Goal: Task Accomplishment & Management: Complete application form

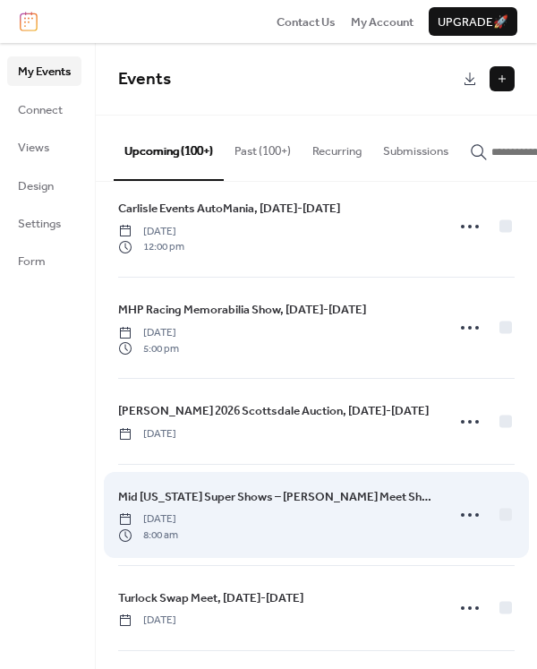
scroll to position [9727, 0]
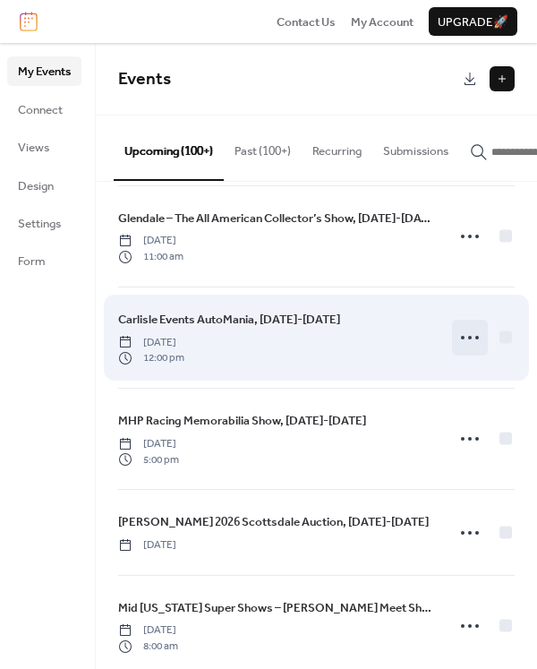
click at [459, 342] on icon at bounding box center [470, 337] width 29 height 29
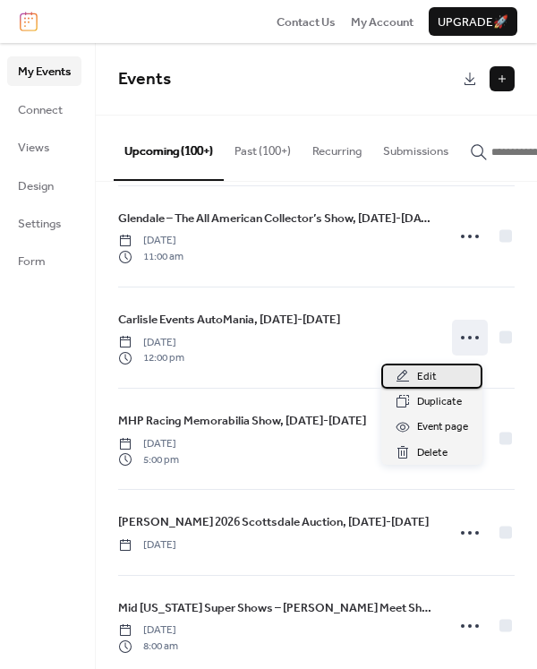
click at [423, 376] on span "Edit" at bounding box center [427, 377] width 20 height 18
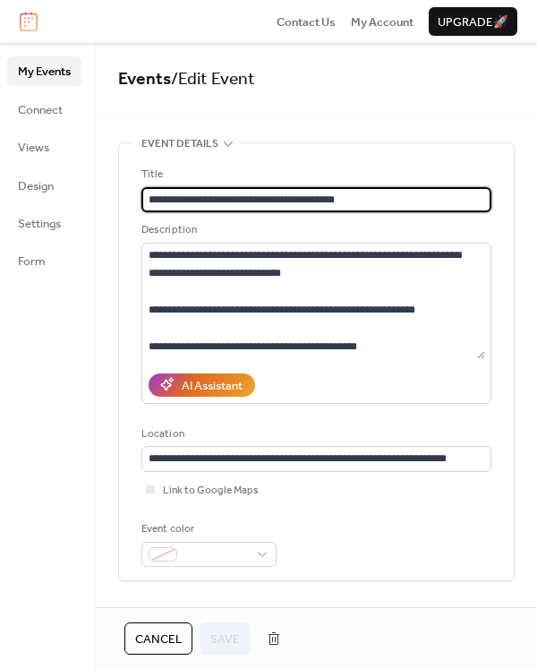
click at [312, 205] on input "**********" at bounding box center [316, 199] width 350 height 25
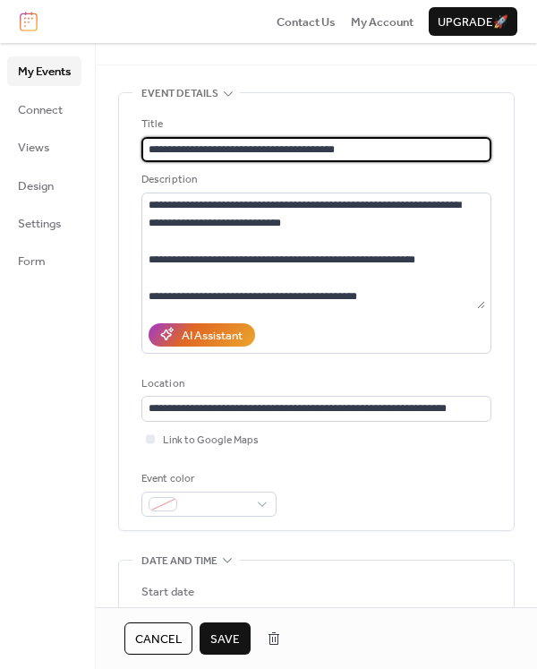
scroll to position [283, 0]
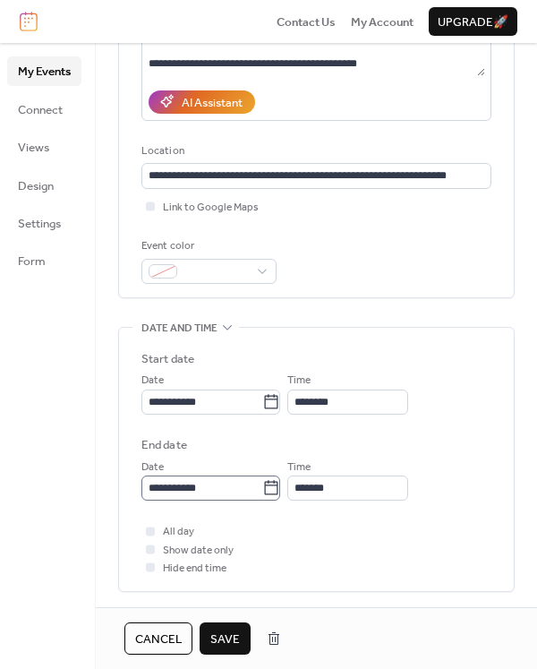
type input "**********"
click at [160, 492] on input "**********" at bounding box center [201, 487] width 121 height 25
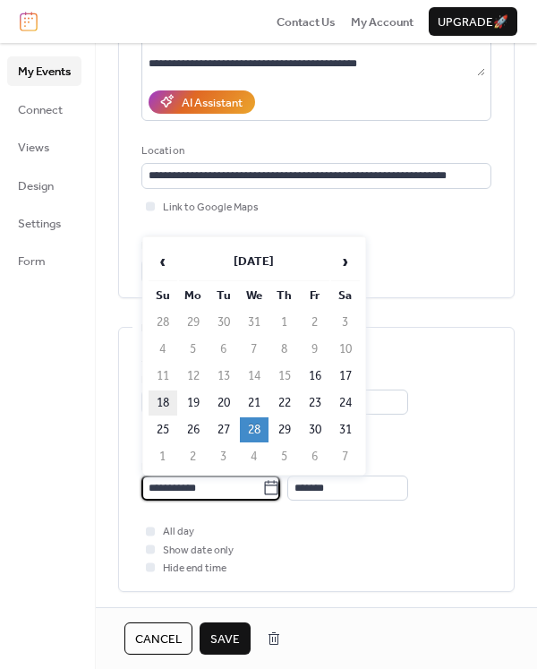
click at [163, 405] on td "18" at bounding box center [163, 402] width 29 height 25
type input "**********"
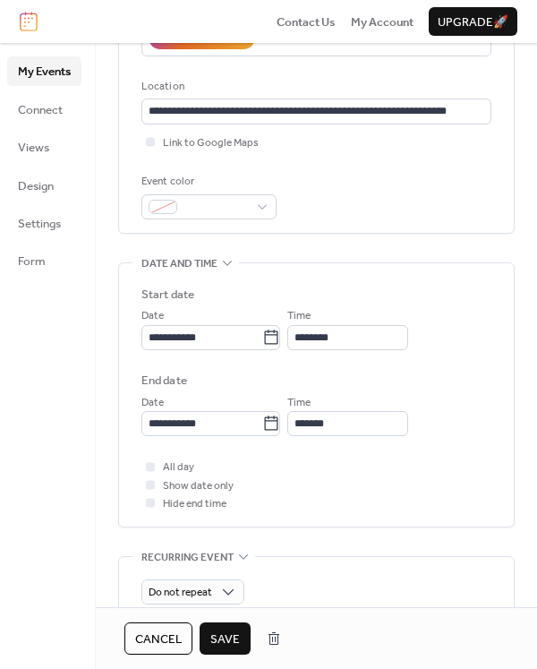
scroll to position [351, 0]
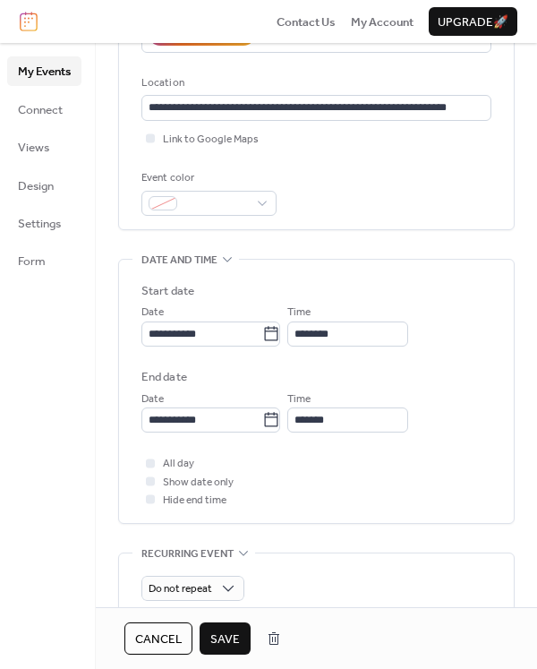
click at [221, 633] on span "Save" at bounding box center [225, 639] width 30 height 18
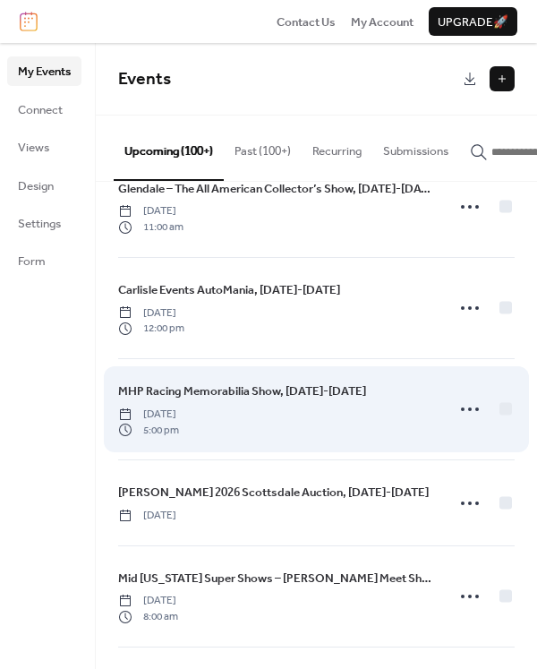
scroll to position [9754, 0]
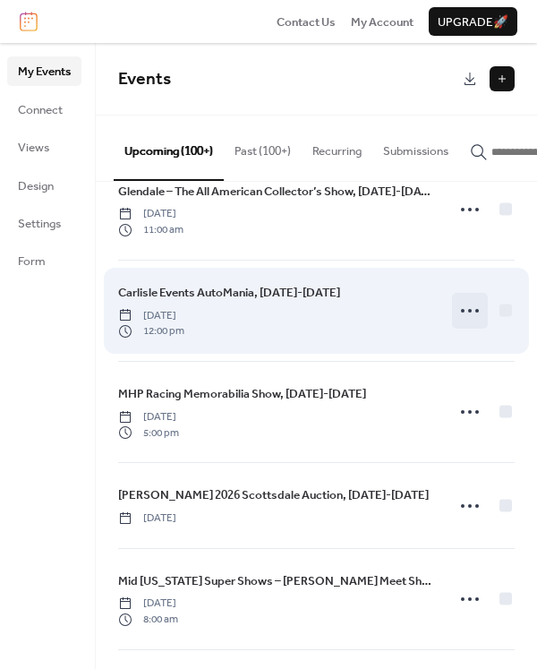
click at [464, 317] on icon at bounding box center [470, 310] width 29 height 29
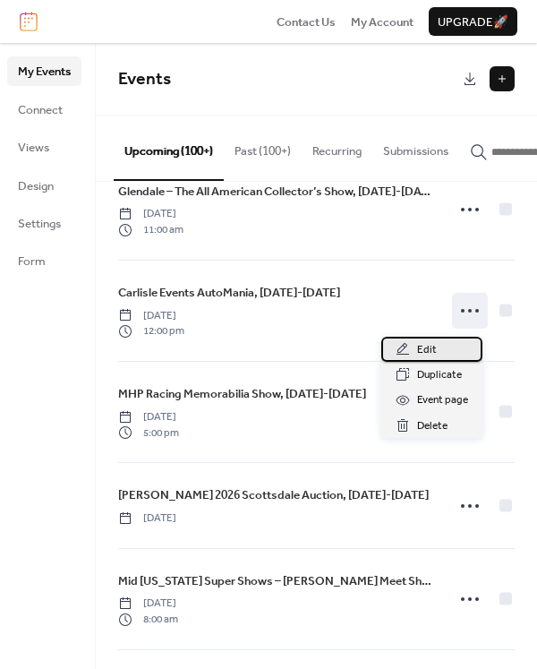
click at [426, 352] on span "Edit" at bounding box center [427, 350] width 20 height 18
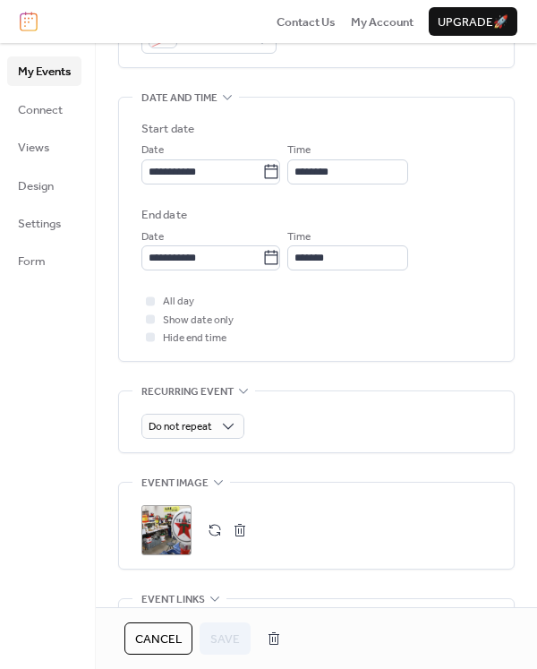
scroll to position [825, 0]
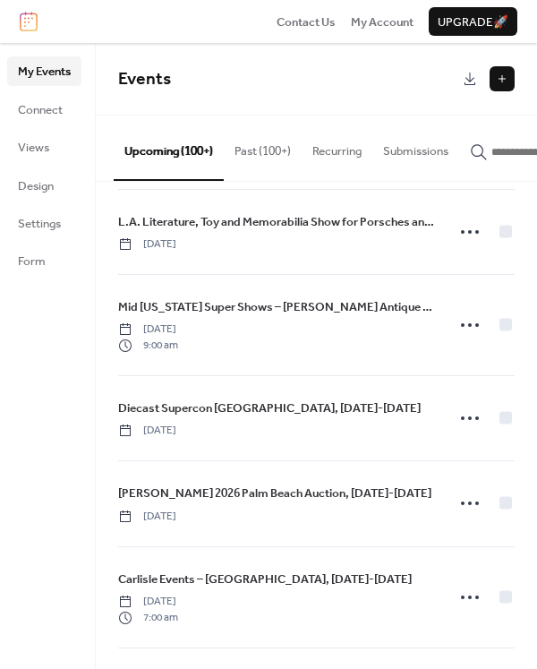
scroll to position [11631, 0]
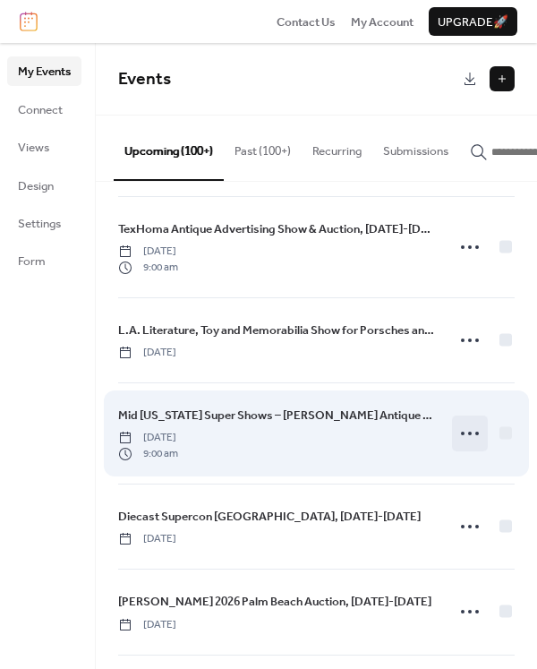
click at [461, 437] on icon at bounding box center [470, 433] width 29 height 29
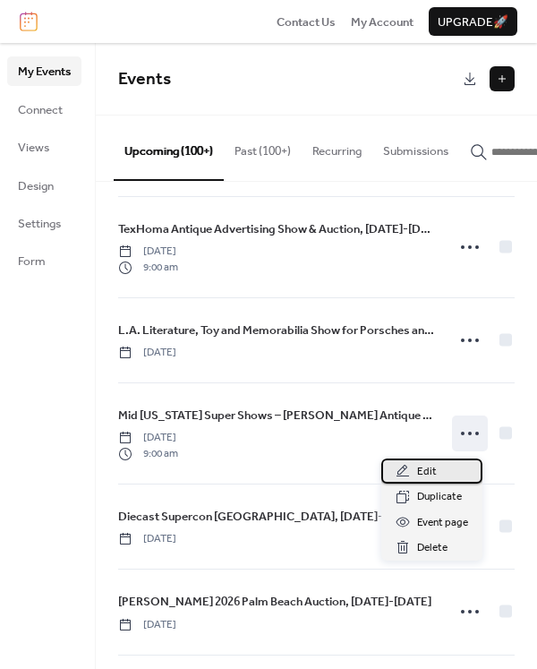
click at [424, 472] on span "Edit" at bounding box center [427, 472] width 20 height 18
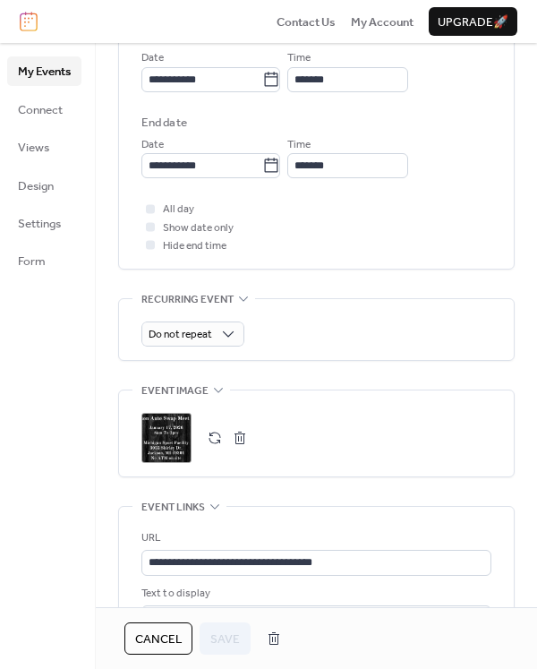
scroll to position [825, 0]
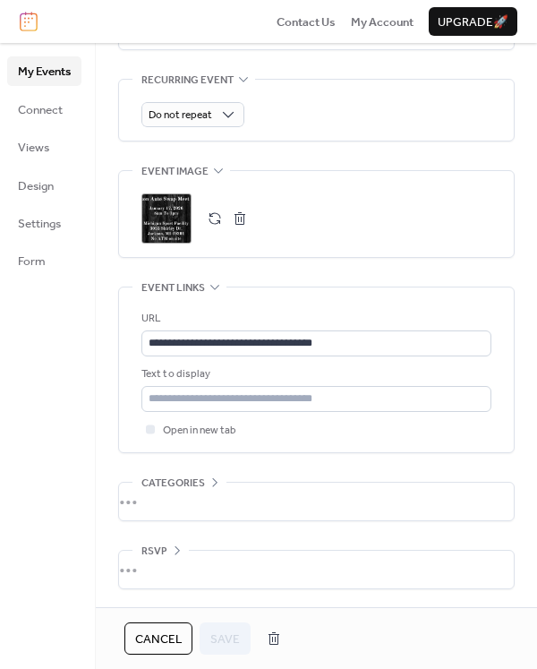
click at [239, 220] on button "button" at bounding box center [239, 218] width 25 height 25
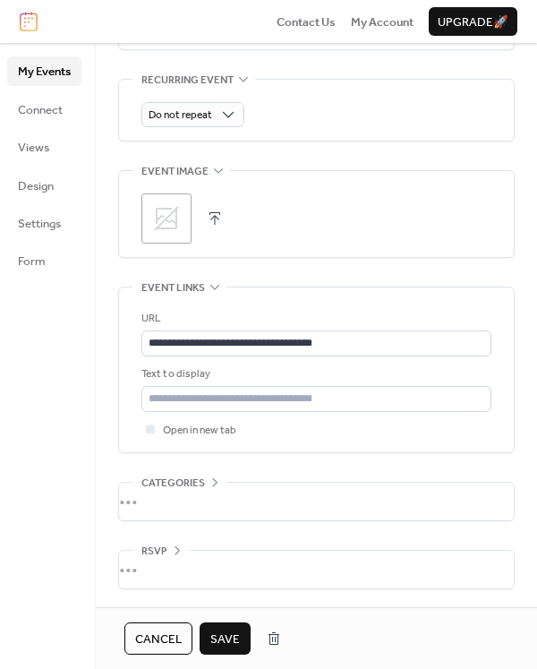
click at [217, 221] on button "button" at bounding box center [214, 218] width 25 height 25
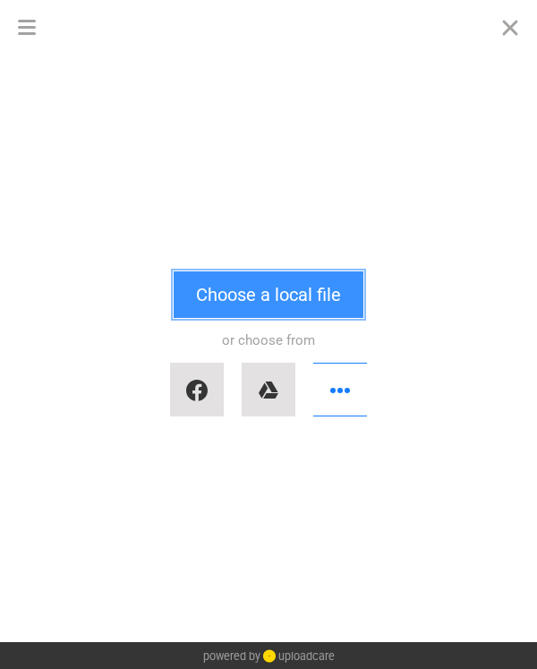
click at [252, 302] on button "Choose a local file" at bounding box center [269, 294] width 190 height 47
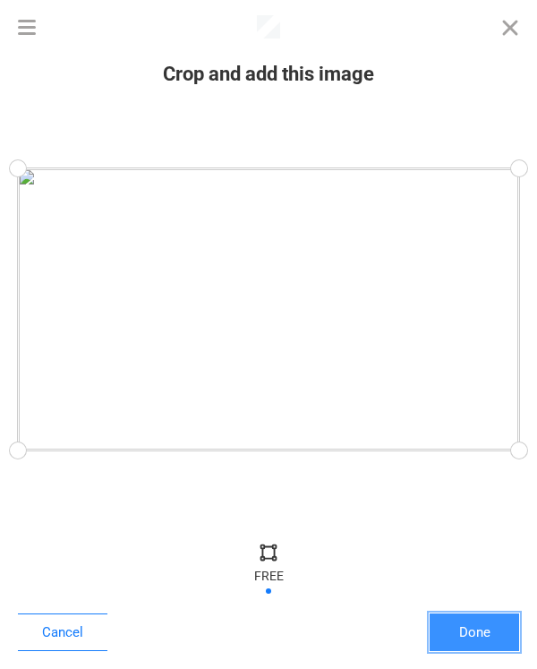
click at [460, 631] on button "Done" at bounding box center [475, 632] width 90 height 38
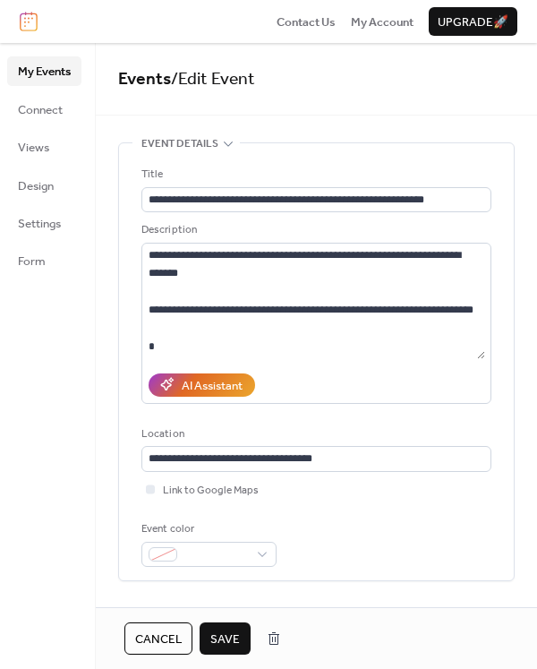
scroll to position [718, 0]
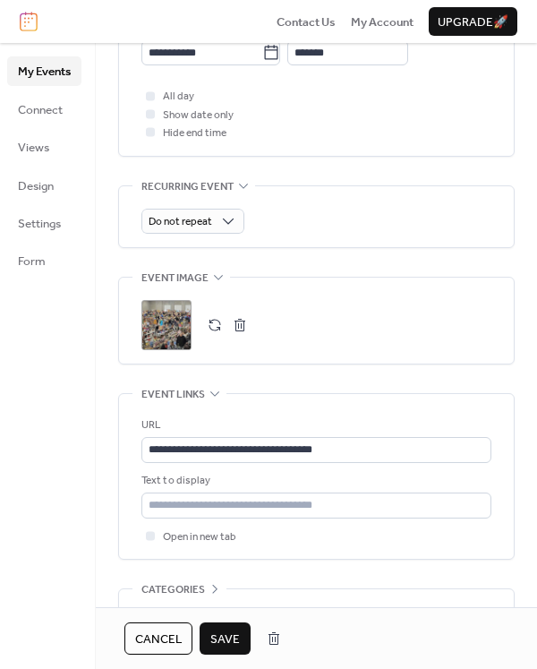
click at [228, 636] on span "Save" at bounding box center [225, 639] width 30 height 18
